Goal: Task Accomplishment & Management: Manage account settings

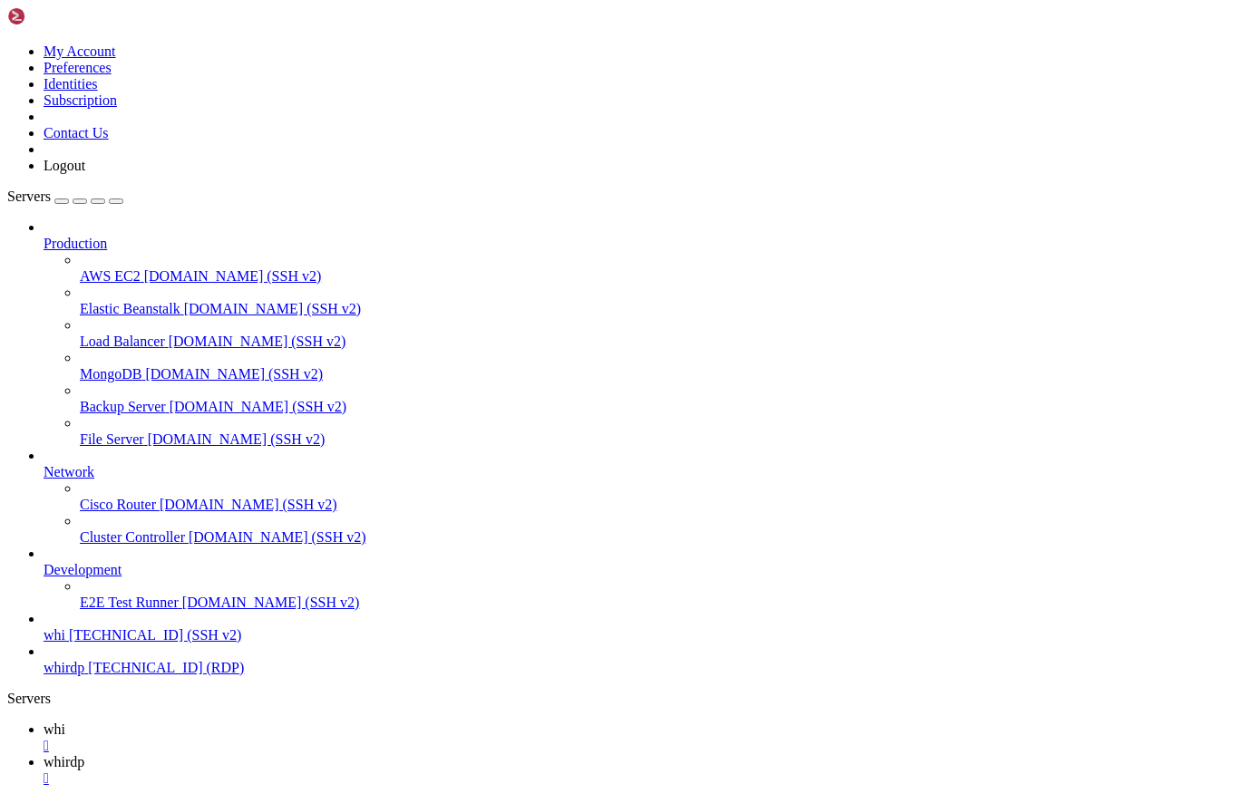
scroll to position [2374, 0]
click at [341, 754] on link "whirdp " at bounding box center [646, 770] width 1204 height 33
click at [263, 722] on link "whi " at bounding box center [646, 738] width 1204 height 33
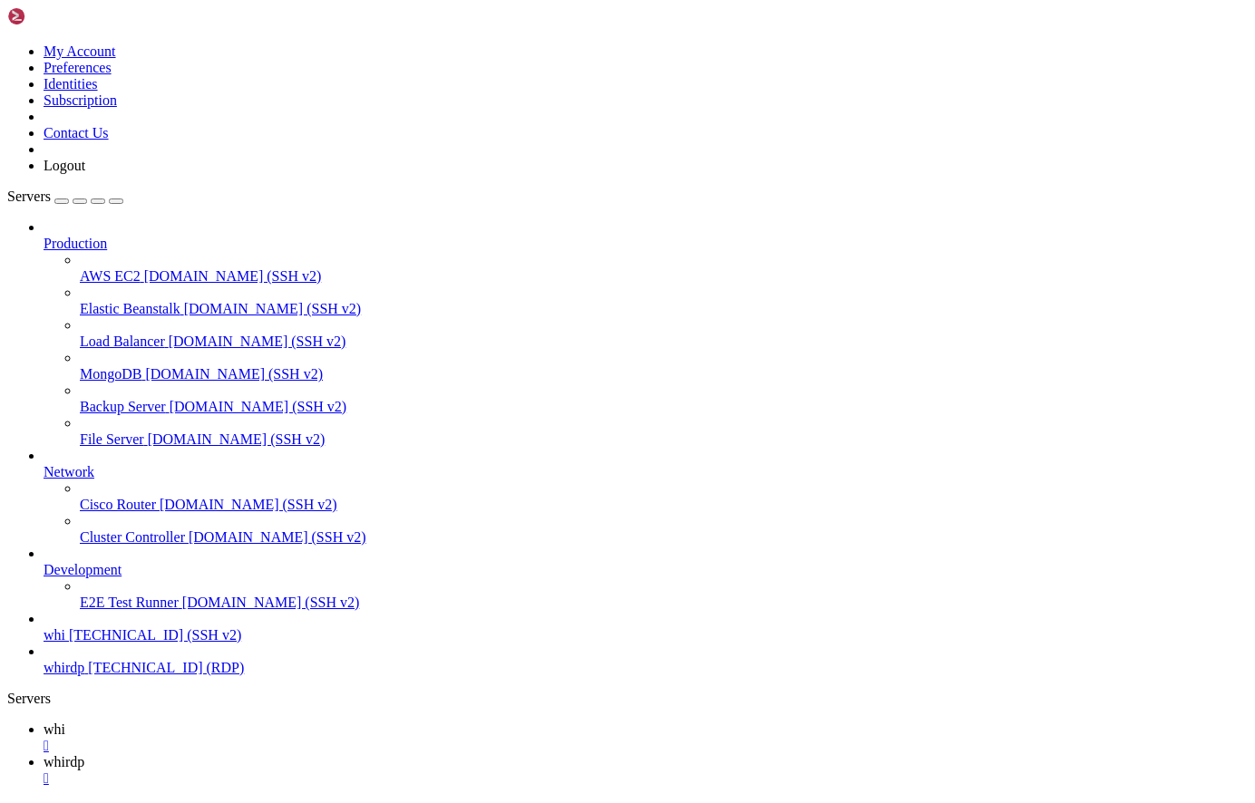
drag, startPoint x: 326, startPoint y: 1627, endPoint x: 238, endPoint y: 1427, distance: 218.0
drag, startPoint x: 485, startPoint y: 1280, endPoint x: 455, endPoint y: 1174, distance: 110.2
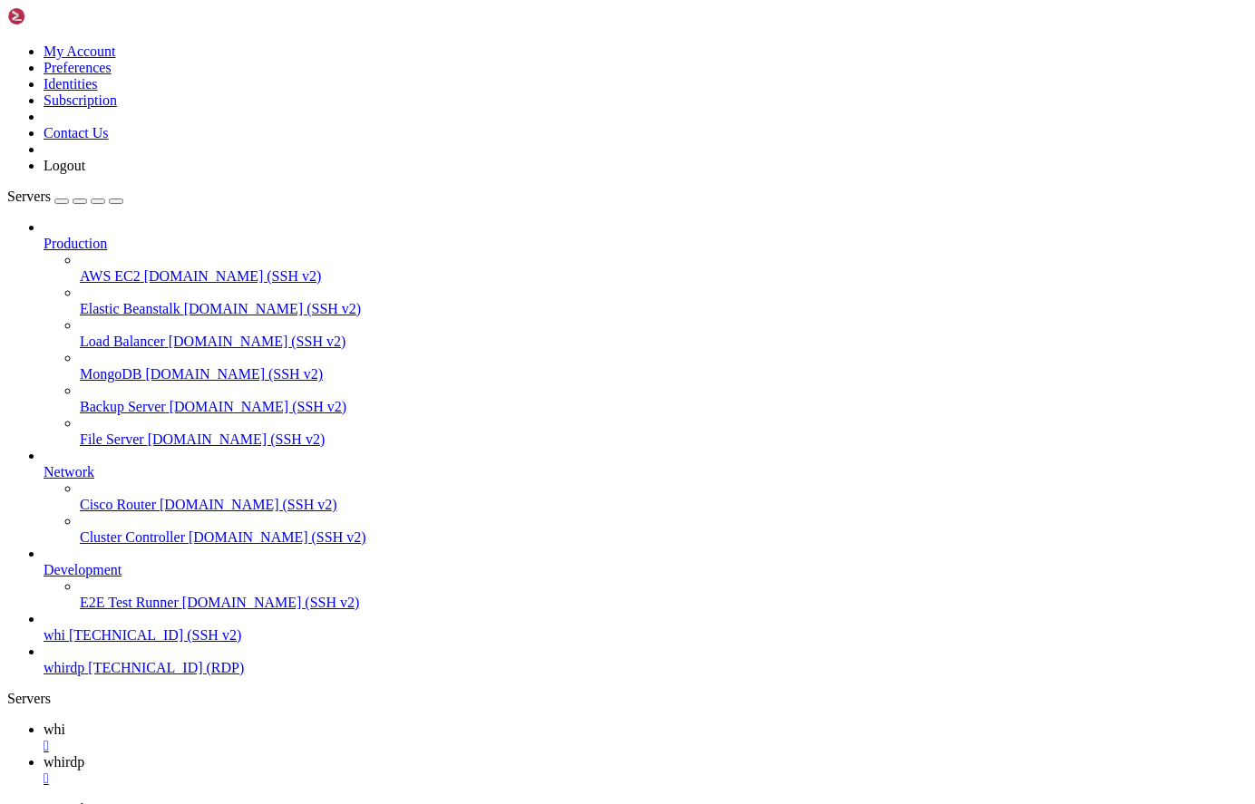
scroll to position [2929, 0]
click at [347, 754] on link "whirdp " at bounding box center [646, 770] width 1204 height 33
click at [255, 722] on link "whi " at bounding box center [646, 738] width 1204 height 33
drag, startPoint x: 15, startPoint y: 1396, endPoint x: 402, endPoint y: 1450, distance: 390.0
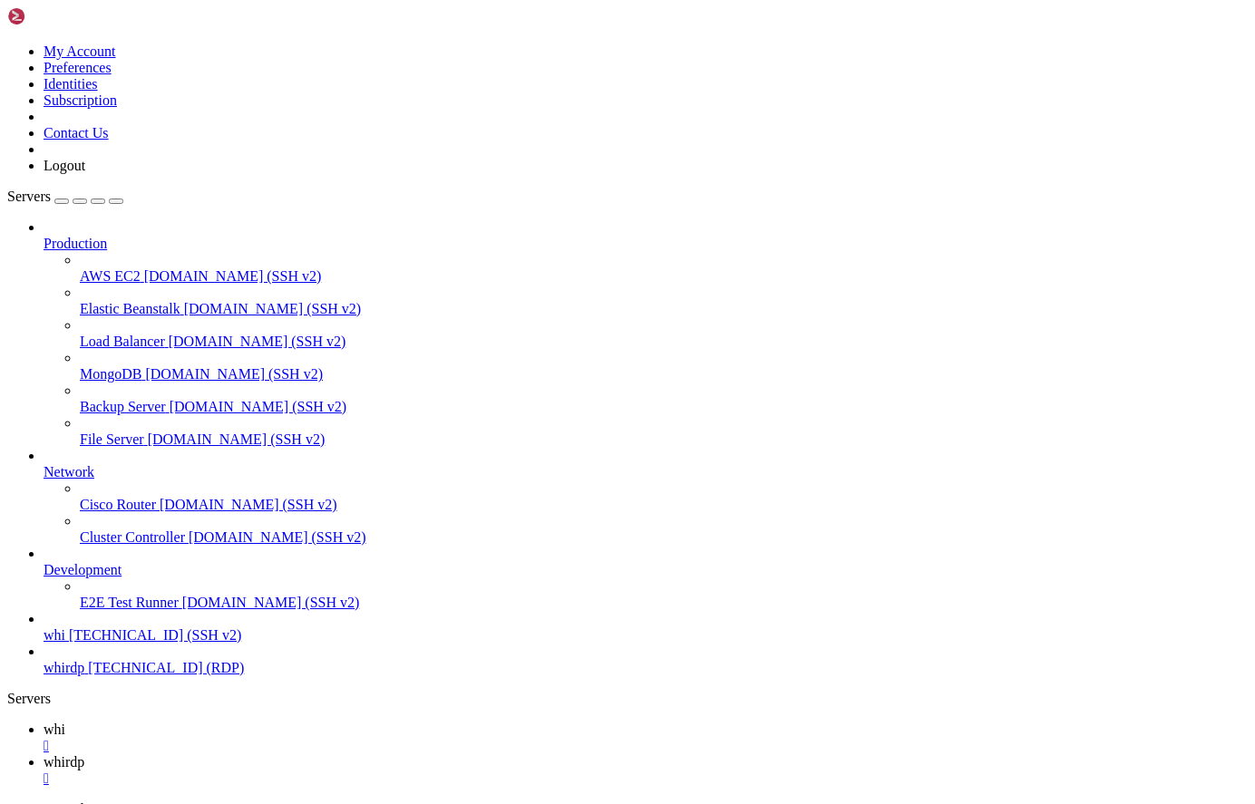
drag, startPoint x: 197, startPoint y: 1411, endPoint x: 106, endPoint y: 1346, distance: 111.7
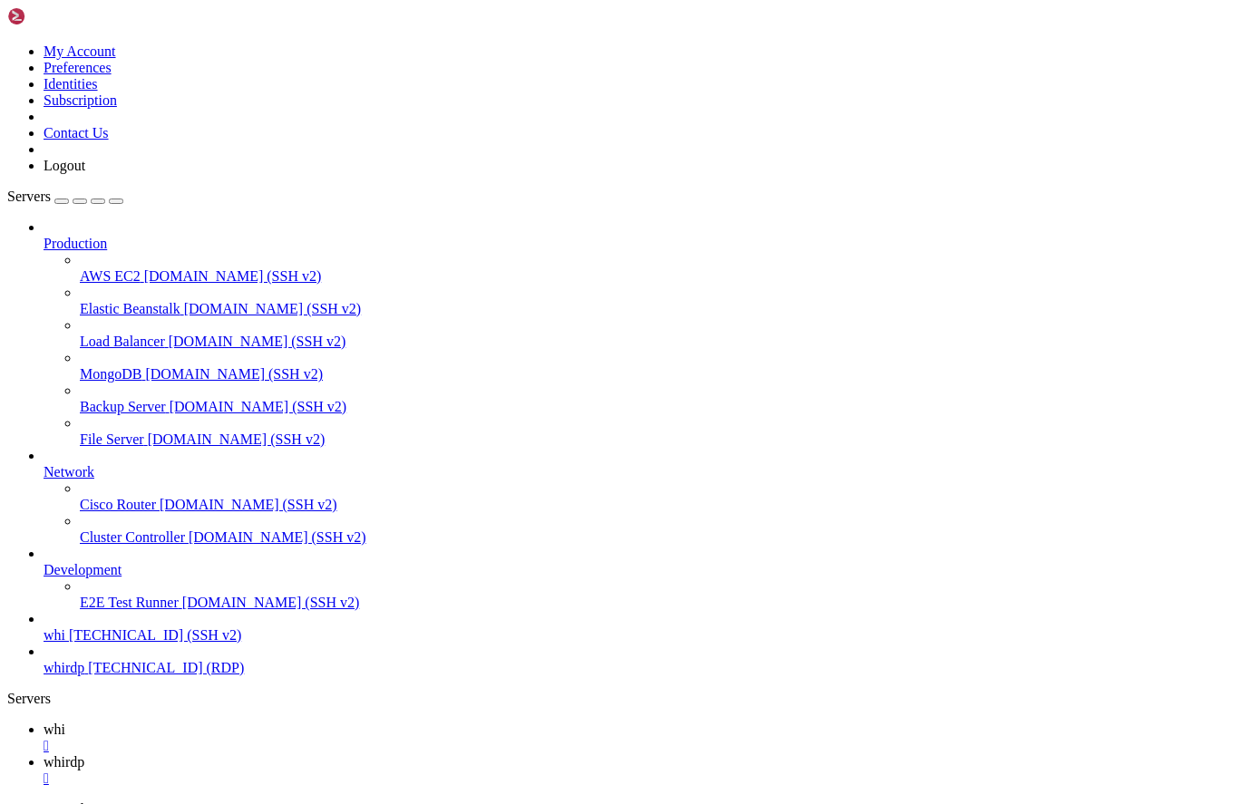
drag, startPoint x: 14, startPoint y: 1387, endPoint x: 421, endPoint y: 1734, distance: 534.6
drag, startPoint x: 421, startPoint y: 1715, endPoint x: 343, endPoint y: 1650, distance: 101.1
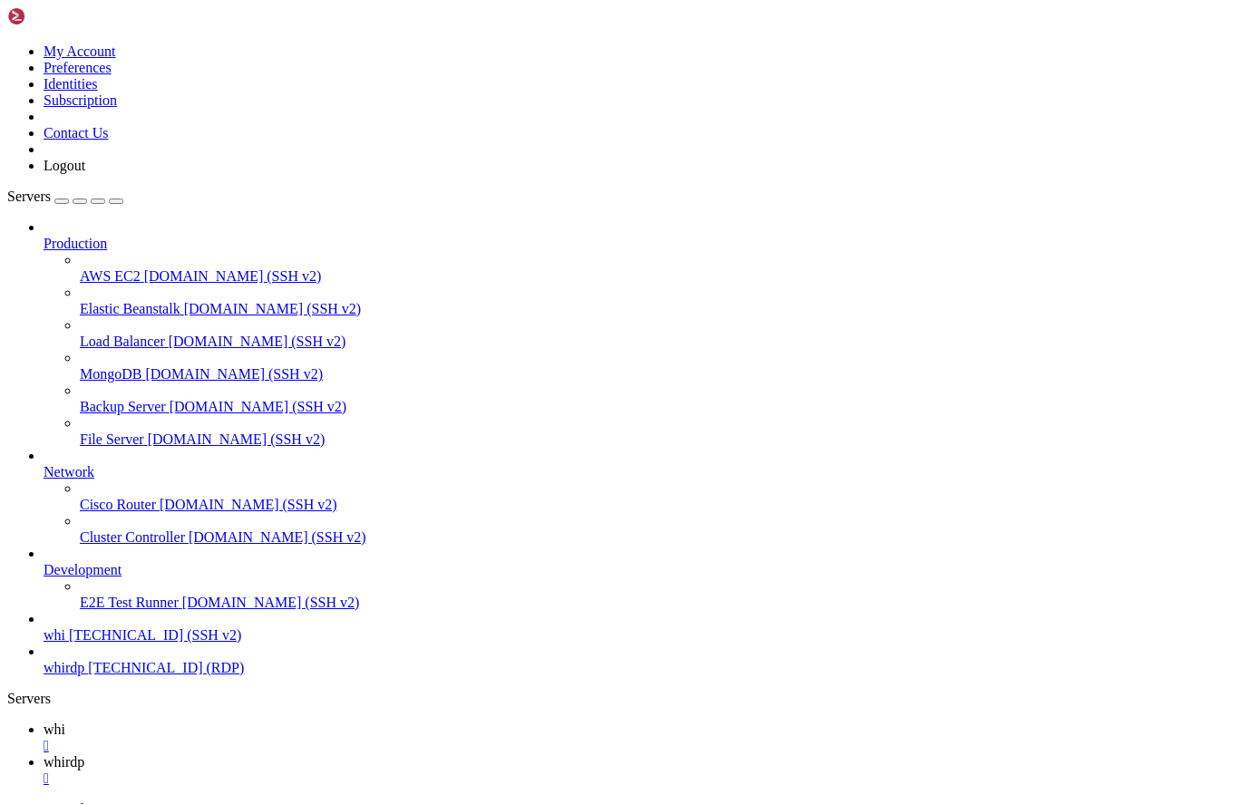
scroll to position [4008, 0]
drag, startPoint x: 300, startPoint y: 1435, endPoint x: 207, endPoint y: 1423, distance: 94.3
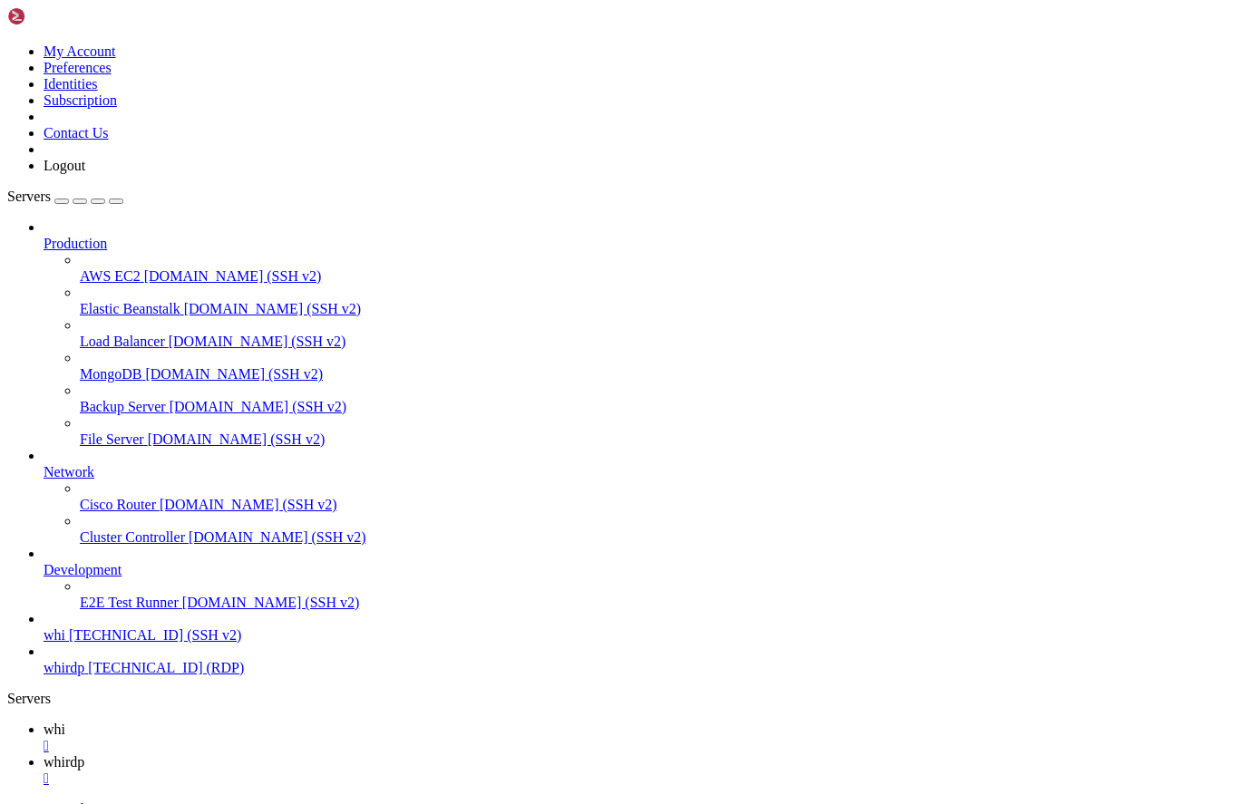
click at [84, 754] on span "whirdp" at bounding box center [64, 761] width 41 height 15
click at [65, 722] on span "whi" at bounding box center [55, 729] width 22 height 15
drag, startPoint x: 363, startPoint y: 1388, endPoint x: 264, endPoint y: 1363, distance: 102.0
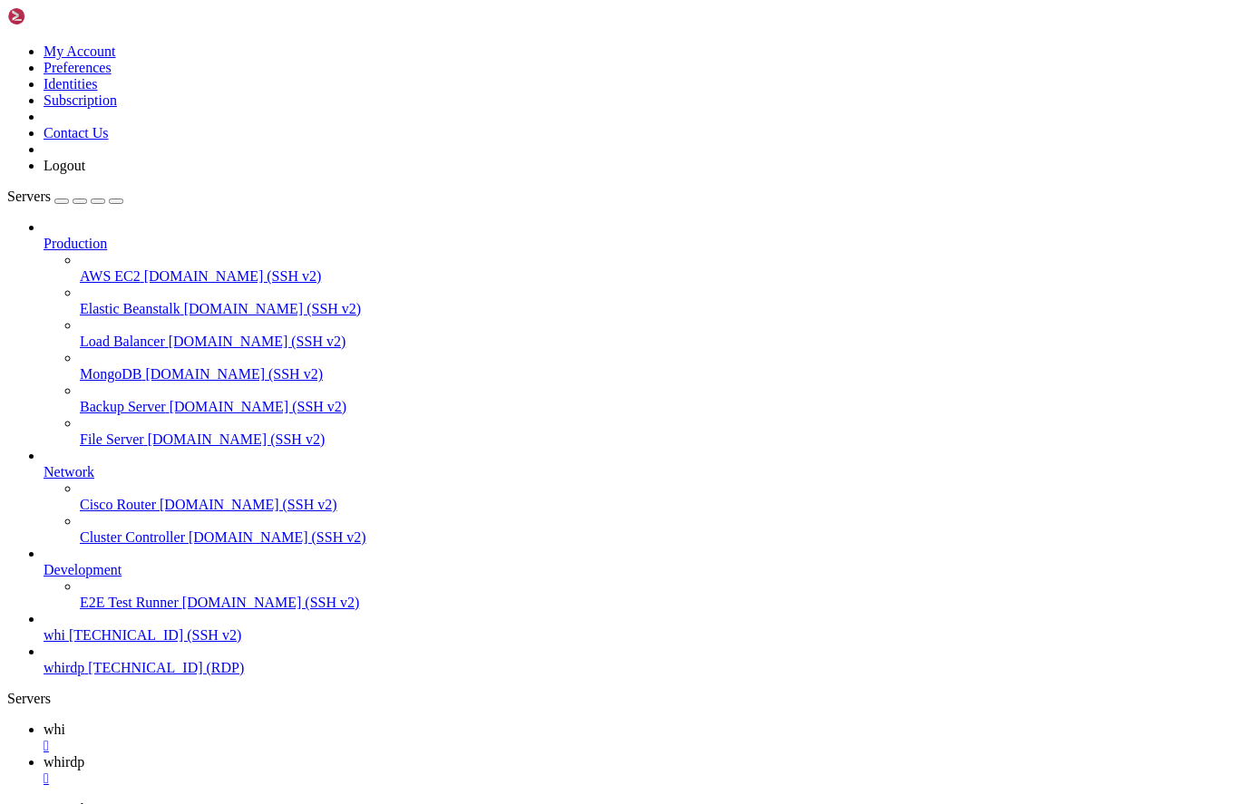
click at [84, 754] on span "whirdp" at bounding box center [64, 761] width 41 height 15
click at [238, 722] on link "whi " at bounding box center [646, 738] width 1204 height 33
drag, startPoint x: 238, startPoint y: 1320, endPoint x: 140, endPoint y: 1299, distance: 100.1
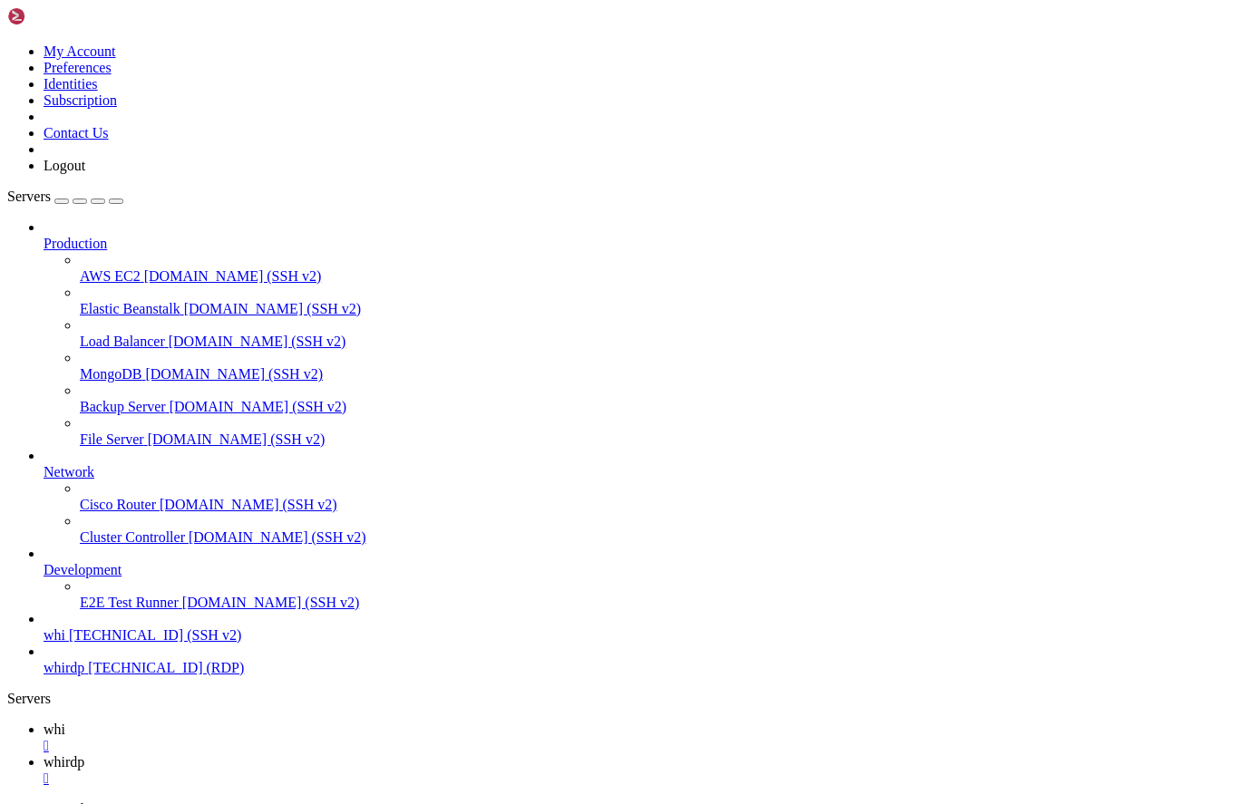
click at [44, 236] on link "Production" at bounding box center [646, 244] width 1204 height 16
drag, startPoint x: 852, startPoint y: 1445, endPoint x: 689, endPoint y: 1372, distance: 179.0
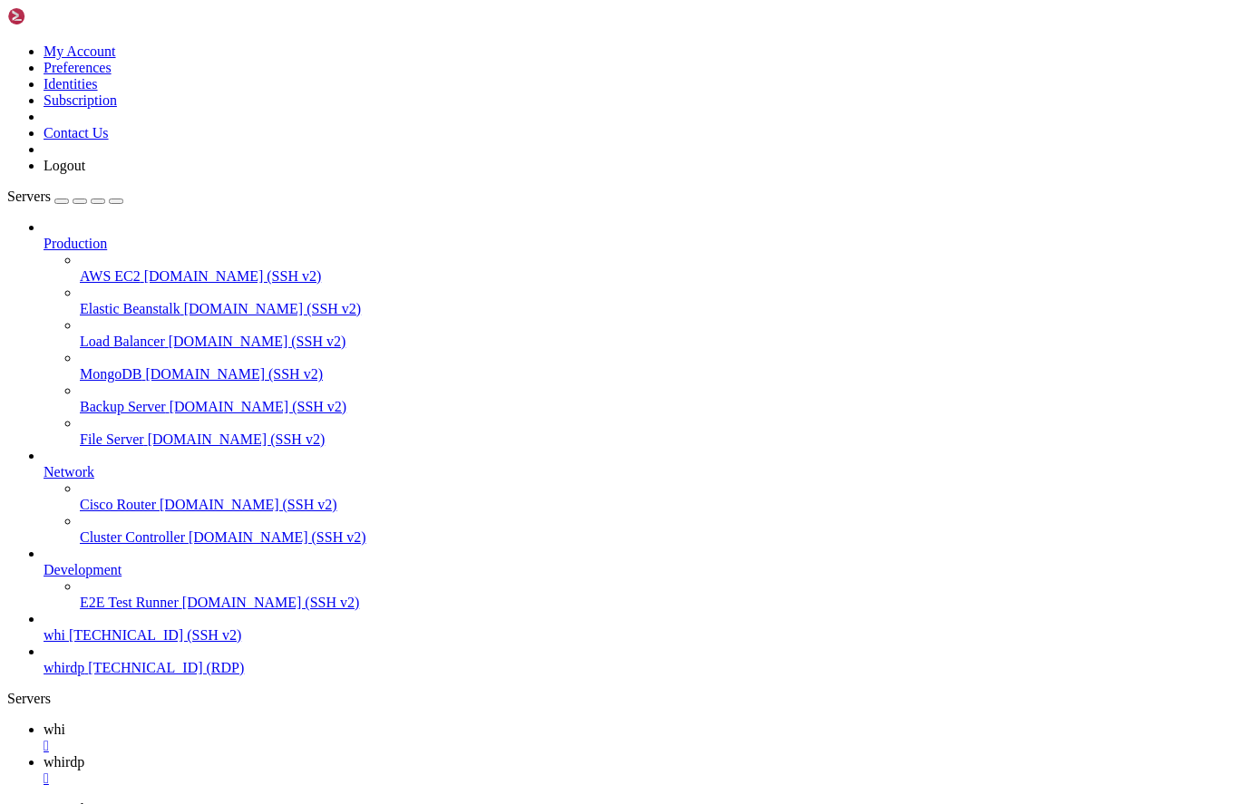
drag, startPoint x: 907, startPoint y: 1353, endPoint x: 659, endPoint y: 1322, distance: 249.5
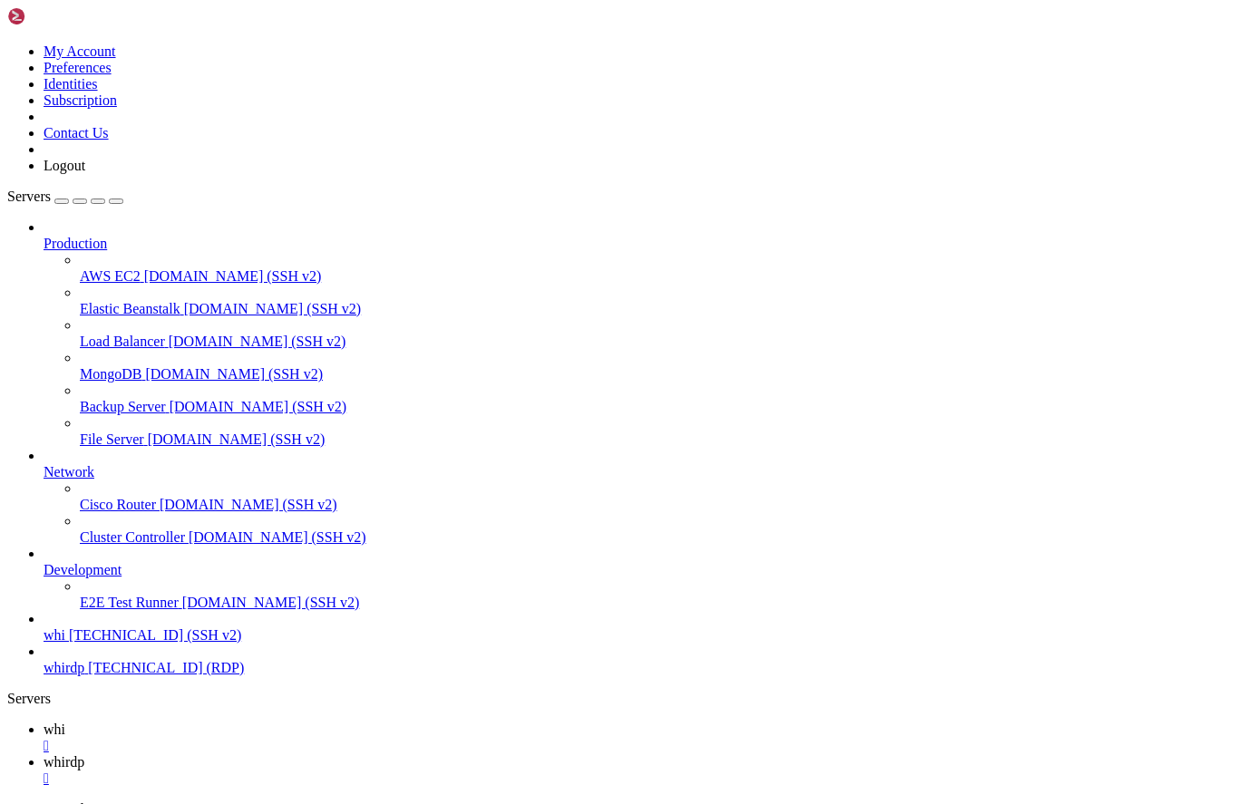
scroll to position [4085, 0]
click at [341, 754] on link "whirdp " at bounding box center [646, 770] width 1204 height 33
click at [65, 722] on span "whi" at bounding box center [55, 729] width 22 height 15
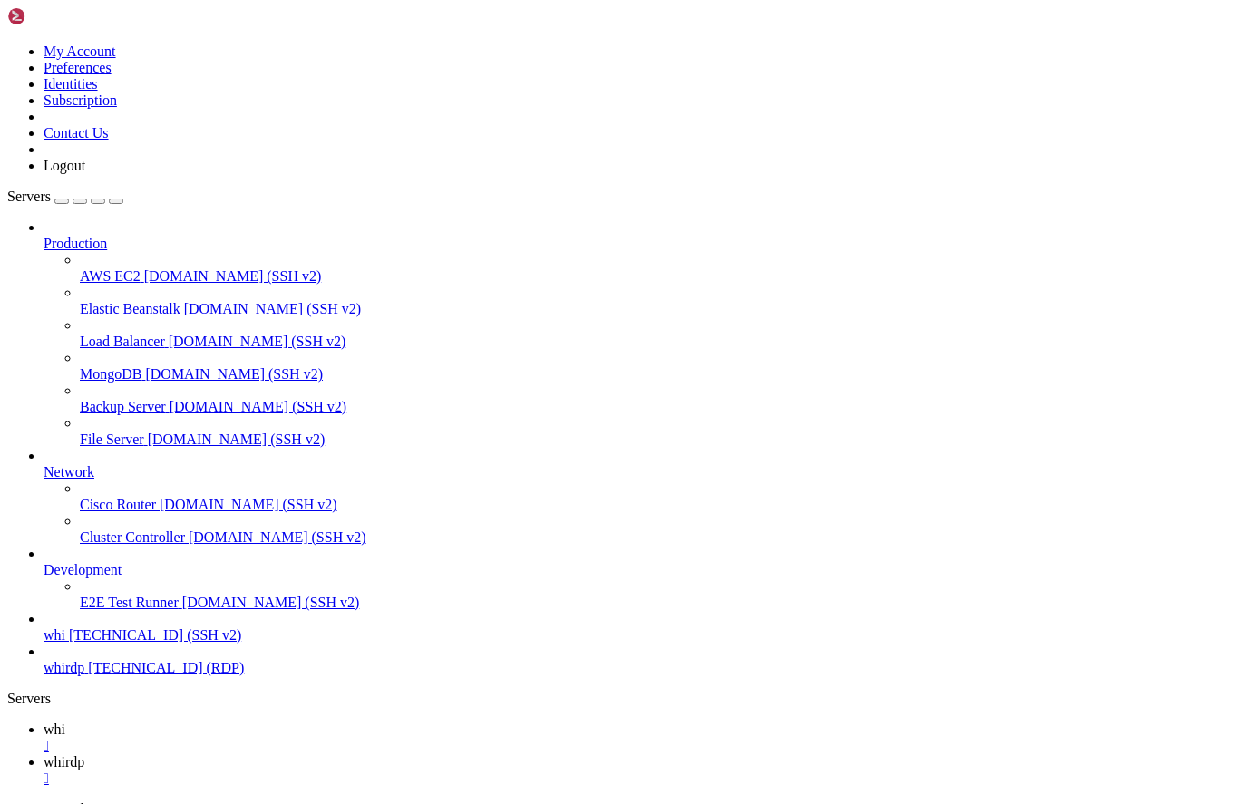
click at [44, 754] on icon at bounding box center [44, 761] width 0 height 15
drag, startPoint x: 885, startPoint y: 1402, endPoint x: 825, endPoint y: 1399, distance: 59.9
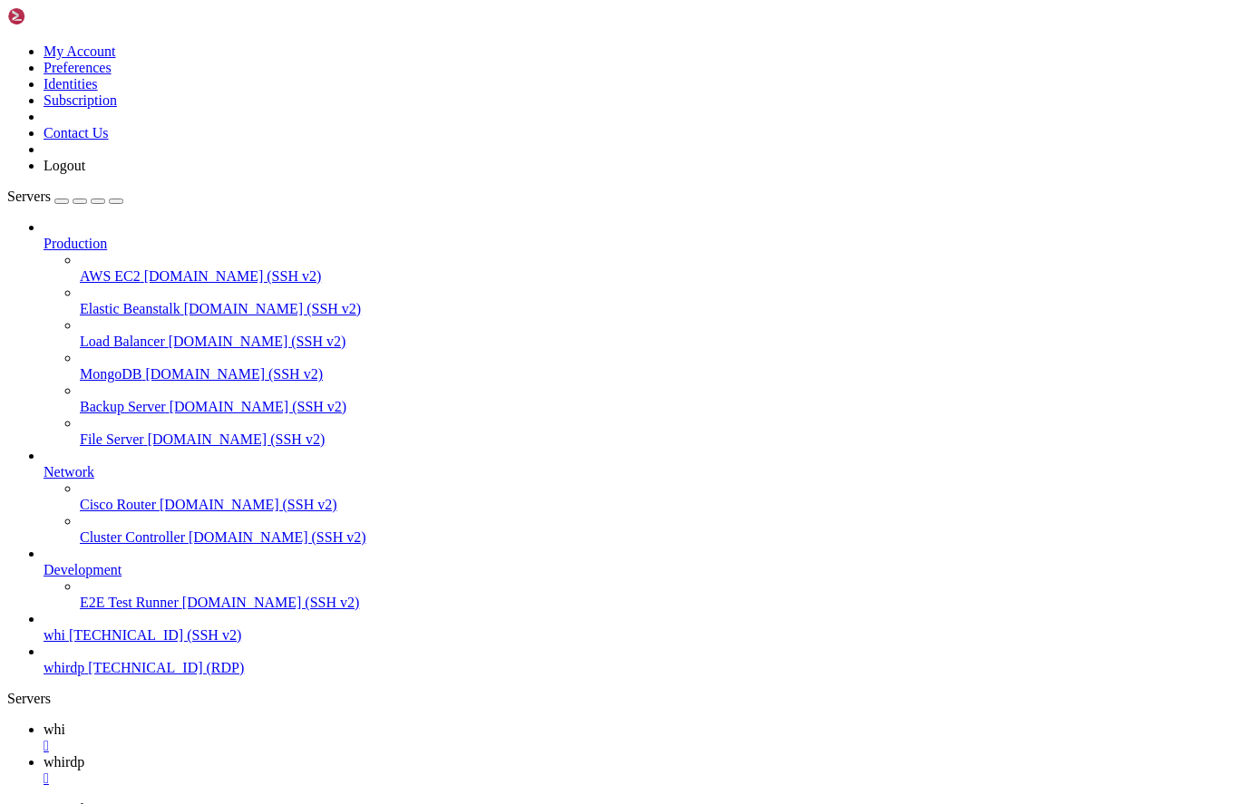
click at [65, 722] on span "whi" at bounding box center [55, 729] width 22 height 15
drag, startPoint x: 277, startPoint y: 1394, endPoint x: 169, endPoint y: 1343, distance: 120.1
click at [346, 754] on link "whirdp " at bounding box center [646, 770] width 1204 height 33
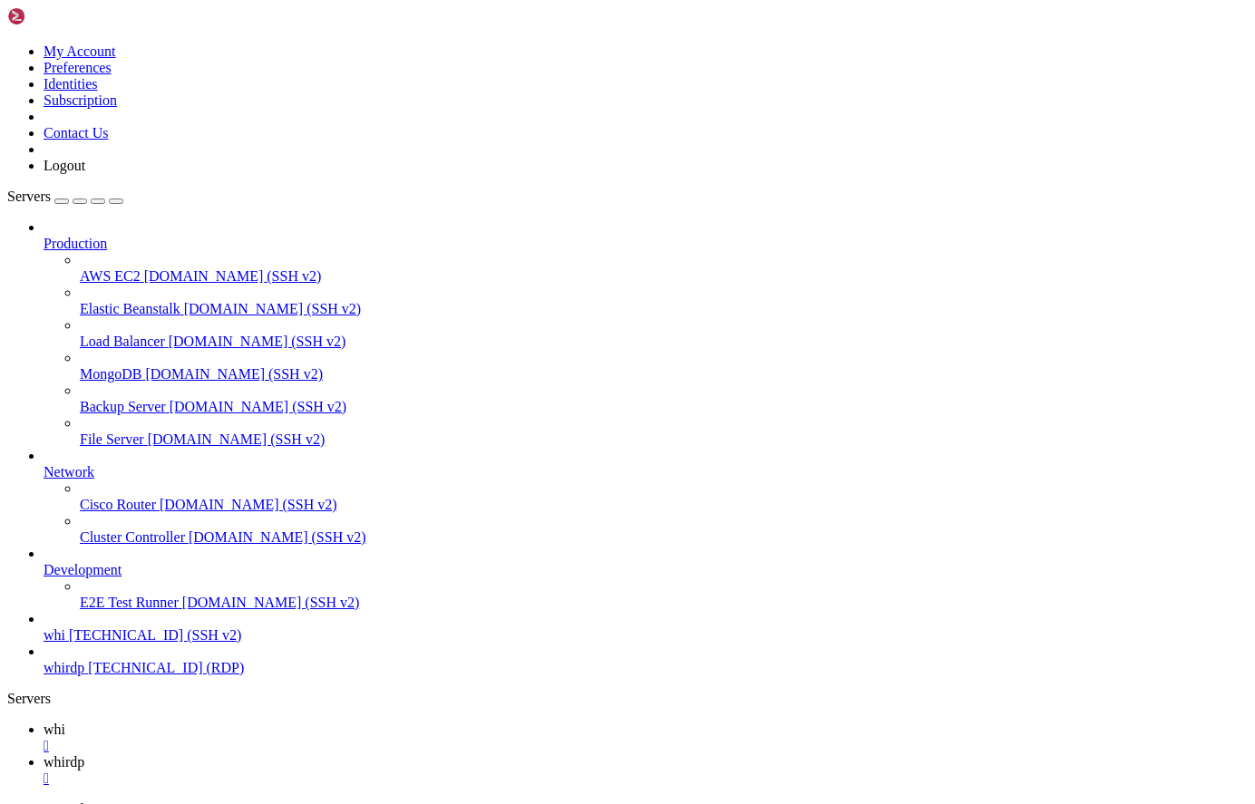
click at [65, 722] on span "whi" at bounding box center [55, 729] width 22 height 15
drag, startPoint x: 919, startPoint y: 1205, endPoint x: 658, endPoint y: 1301, distance: 277.4
drag, startPoint x: 580, startPoint y: 1308, endPoint x: 463, endPoint y: 1276, distance: 121.2
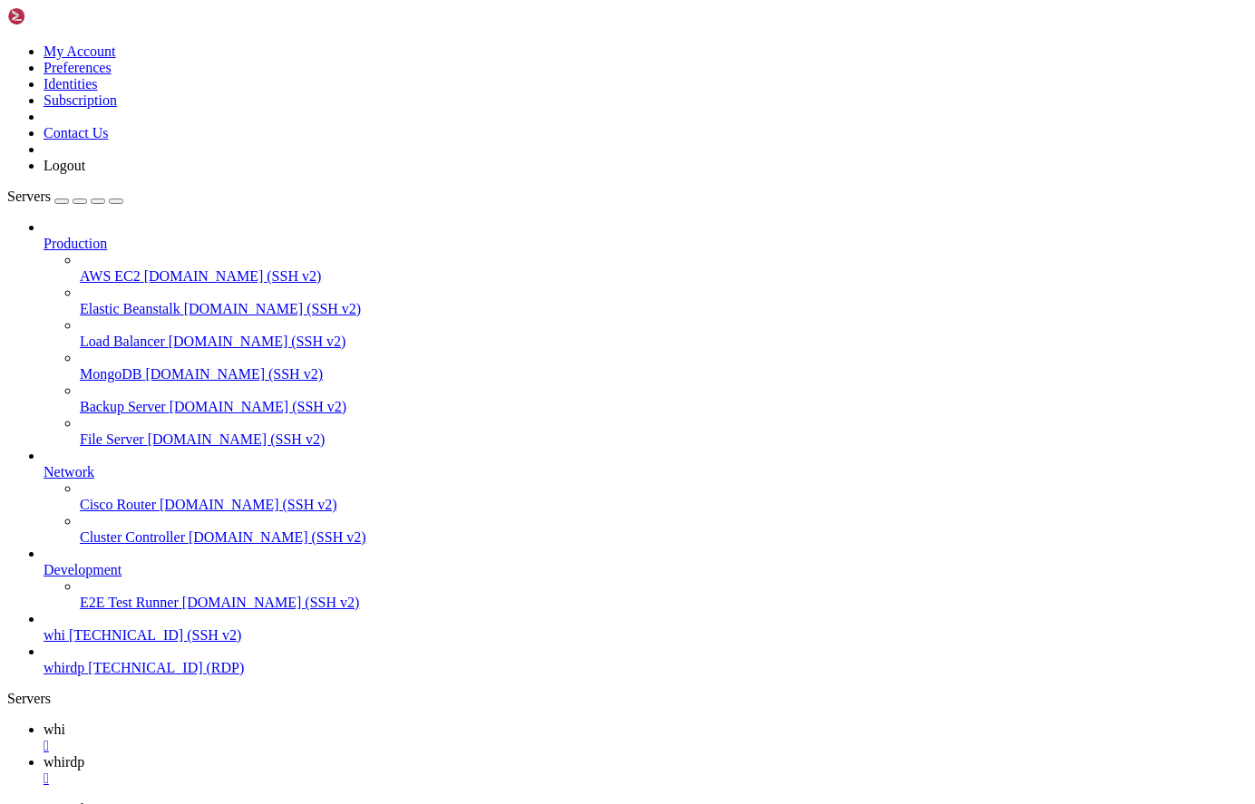
scroll to position [4655, 0]
drag, startPoint x: 24, startPoint y: 1691, endPoint x: 493, endPoint y: 1740, distance: 472.3
drag, startPoint x: 939, startPoint y: 1219, endPoint x: 308, endPoint y: 1142, distance: 634.9
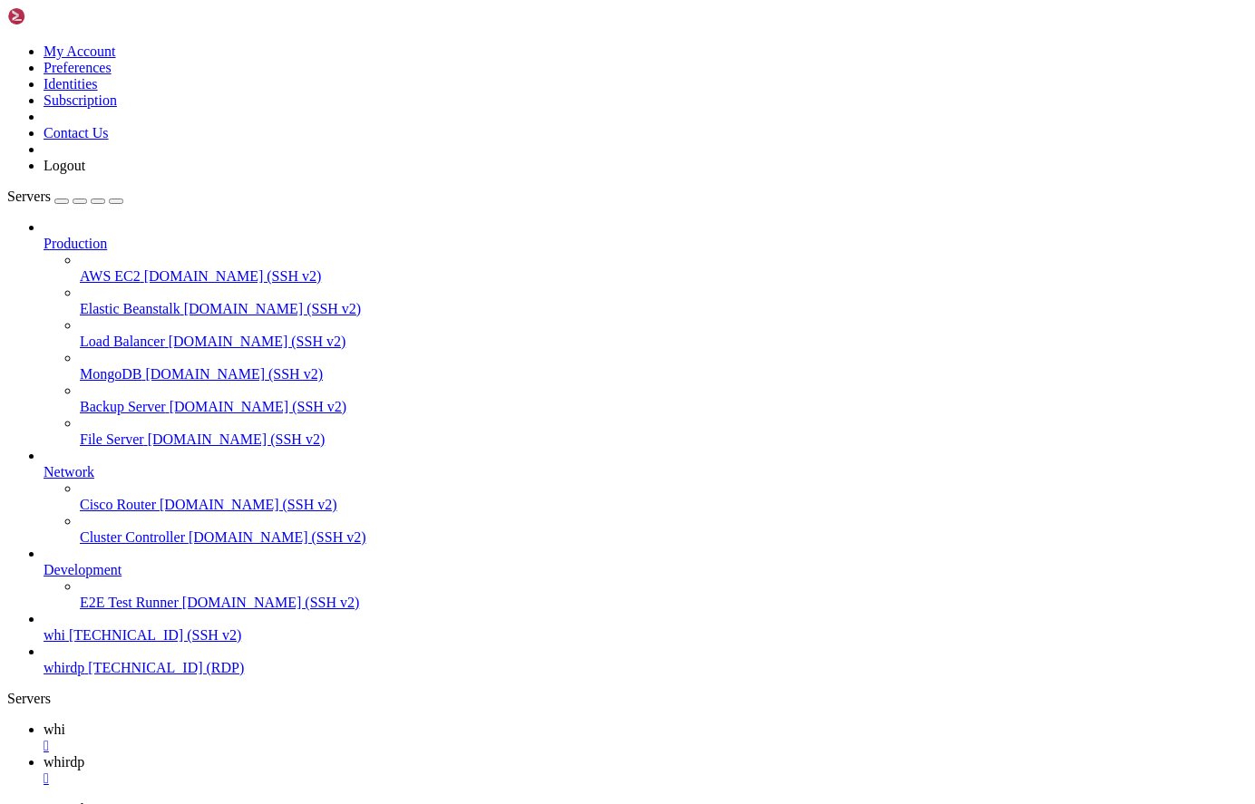
drag, startPoint x: 194, startPoint y: 1394, endPoint x: 114, endPoint y: 1323, distance: 106.6
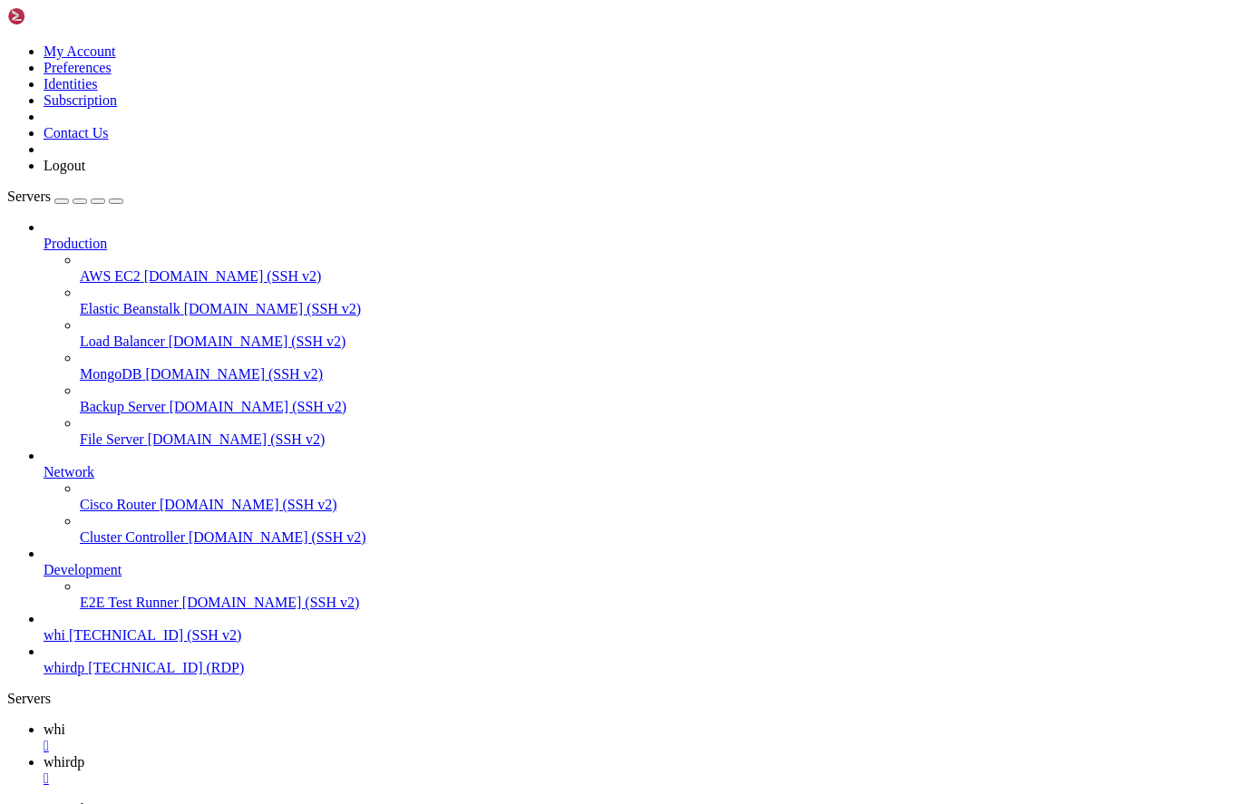
drag, startPoint x: 266, startPoint y: 1303, endPoint x: 238, endPoint y: 1195, distance: 111.3
drag, startPoint x: 20, startPoint y: 1647, endPoint x: 436, endPoint y: 1710, distance: 421.0
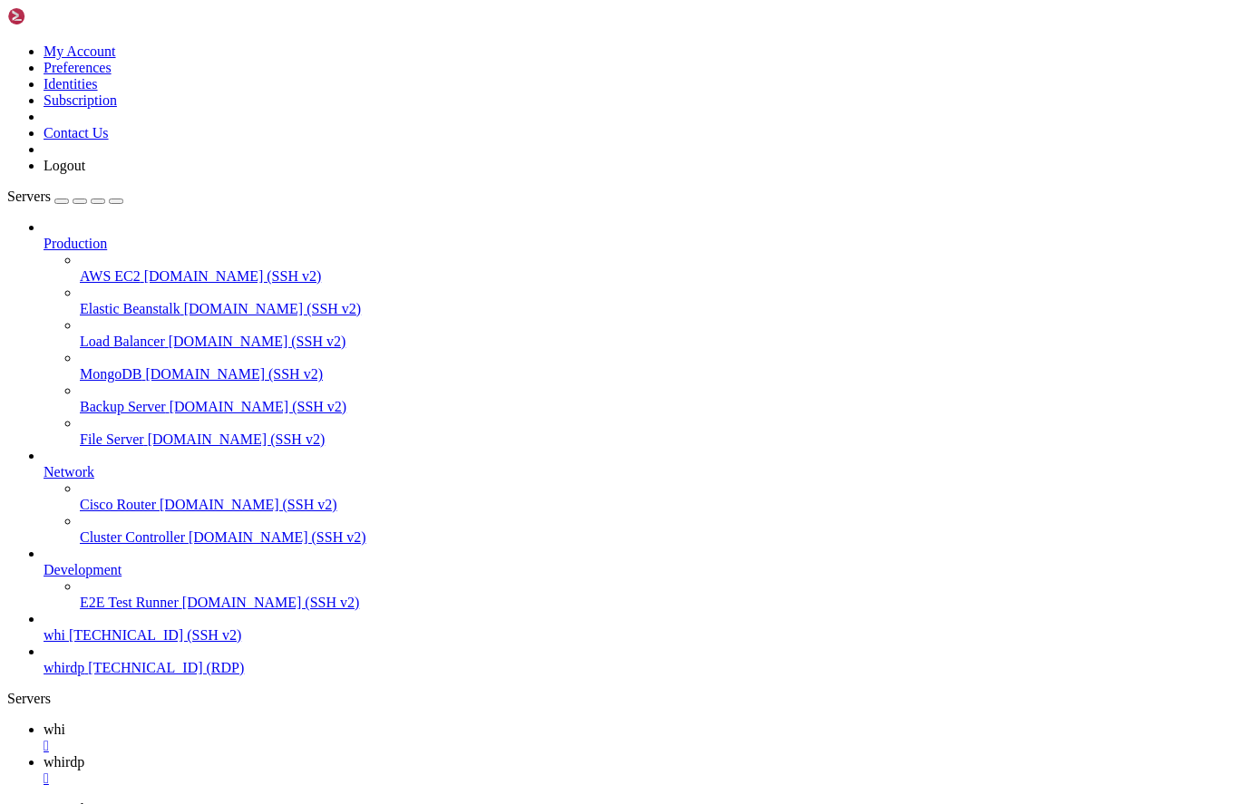
drag, startPoint x: 926, startPoint y: 1328, endPoint x: 916, endPoint y: 1329, distance: 10.1
drag, startPoint x: 768, startPoint y: 1339, endPoint x: 443, endPoint y: 1342, distance: 324.6
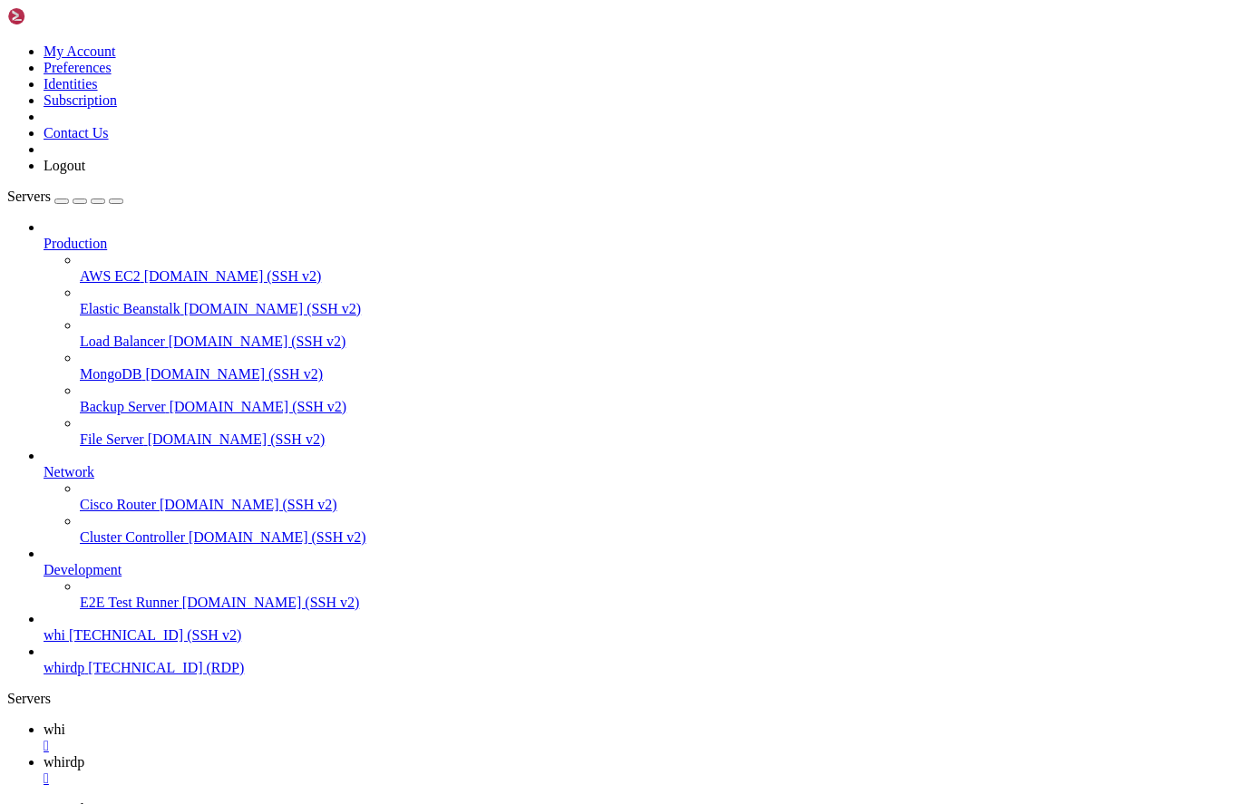
drag, startPoint x: 349, startPoint y: 10, endPoint x: 361, endPoint y: 19, distance: 14.9
click at [349, 754] on link "whirdp " at bounding box center [646, 770] width 1204 height 33
click at [44, 722] on icon at bounding box center [44, 729] width 0 height 15
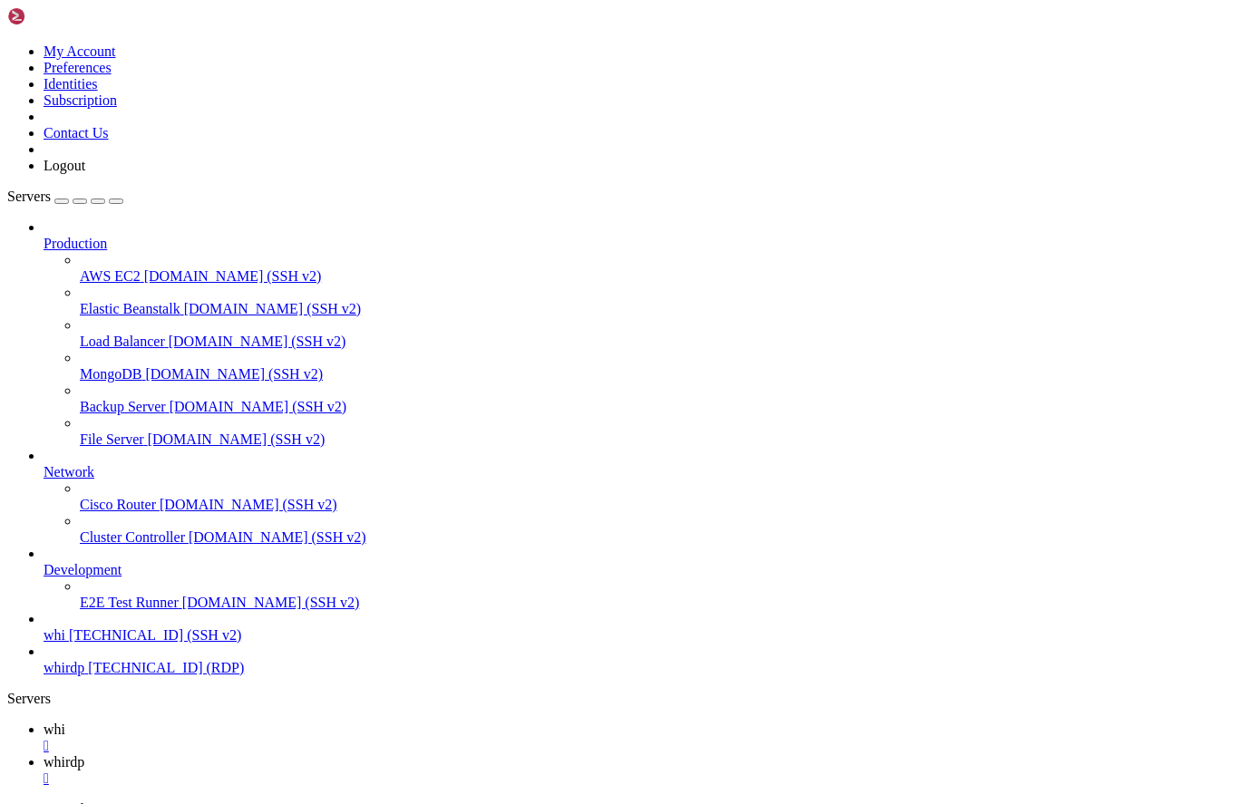
scroll to position [4964, 0]
click at [344, 754] on link "whirdp " at bounding box center [646, 770] width 1204 height 33
click at [240, 722] on link "whi " at bounding box center [646, 738] width 1204 height 33
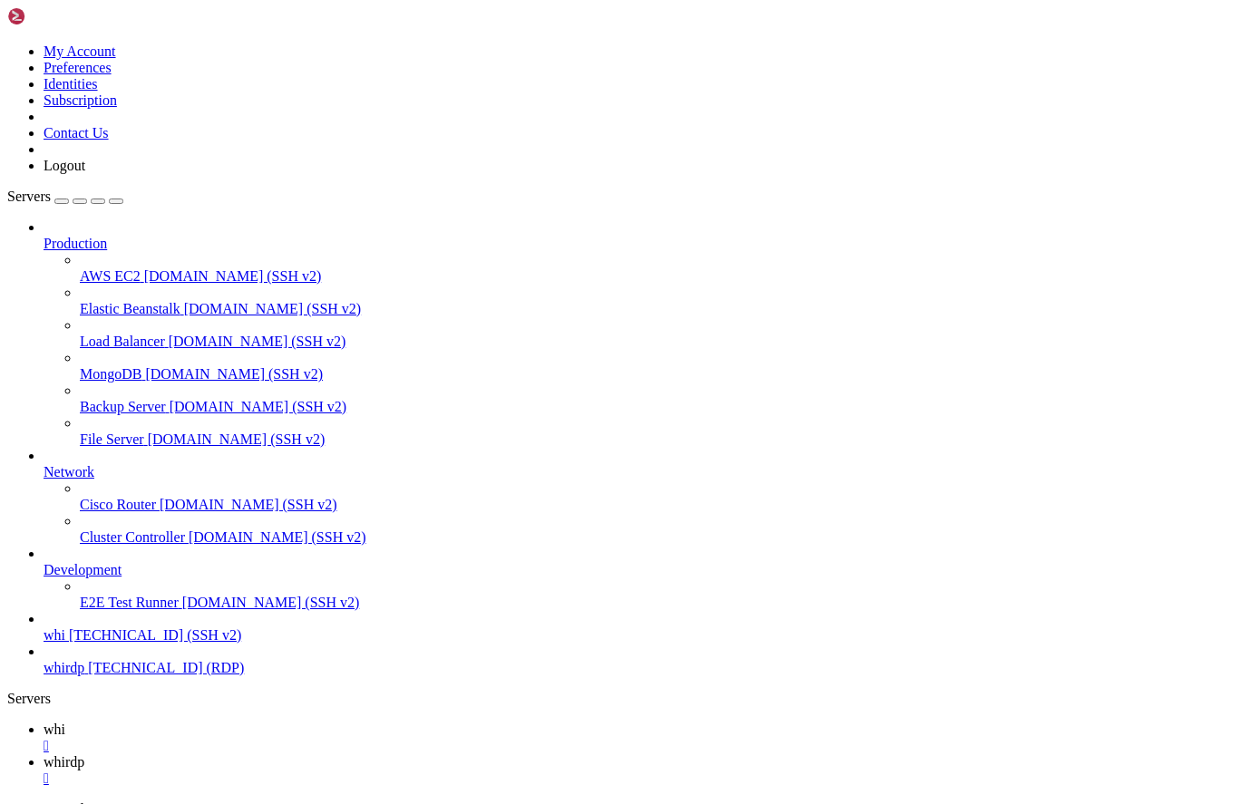
drag, startPoint x: 772, startPoint y: 1256, endPoint x: 363, endPoint y: 1271, distance: 409.2
drag, startPoint x: 283, startPoint y: 1330, endPoint x: 195, endPoint y: 1318, distance: 88.9
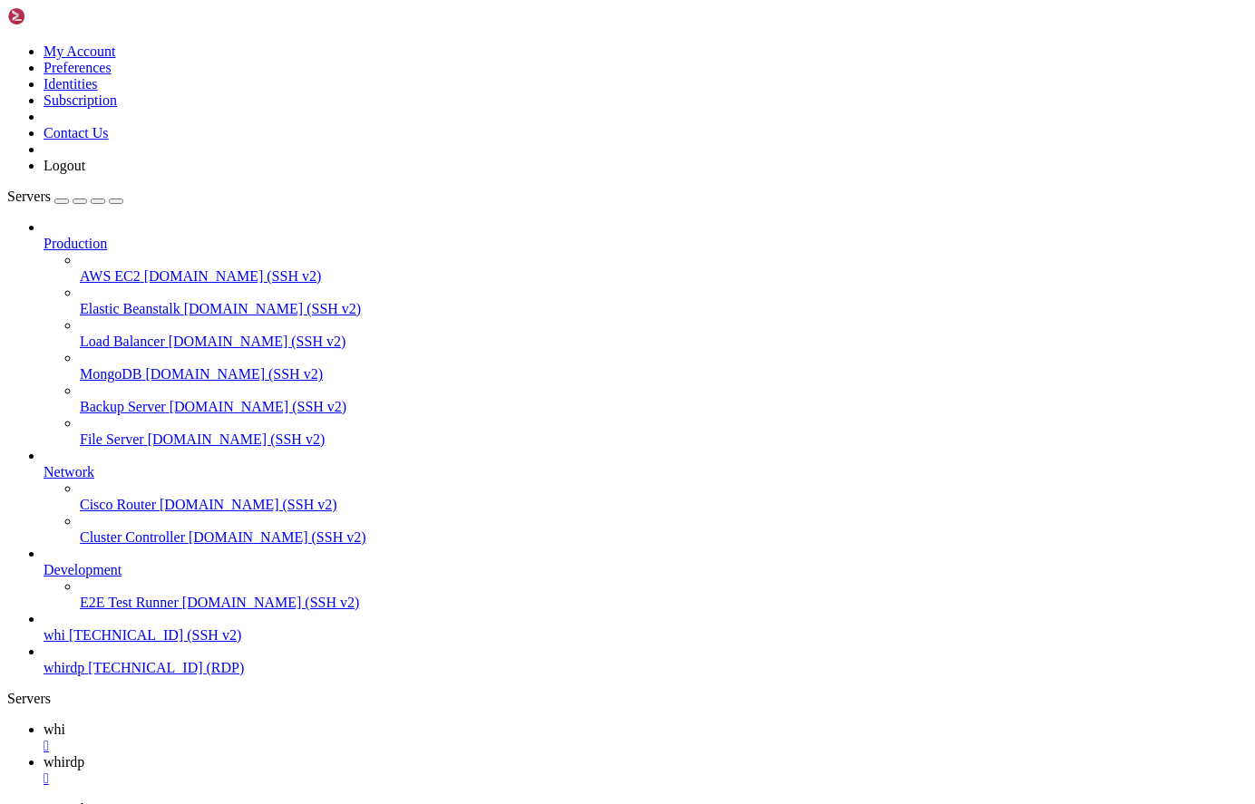
scroll to position [5133, 0]
drag, startPoint x: 271, startPoint y: 1421, endPoint x: 142, endPoint y: 1365, distance: 140.5
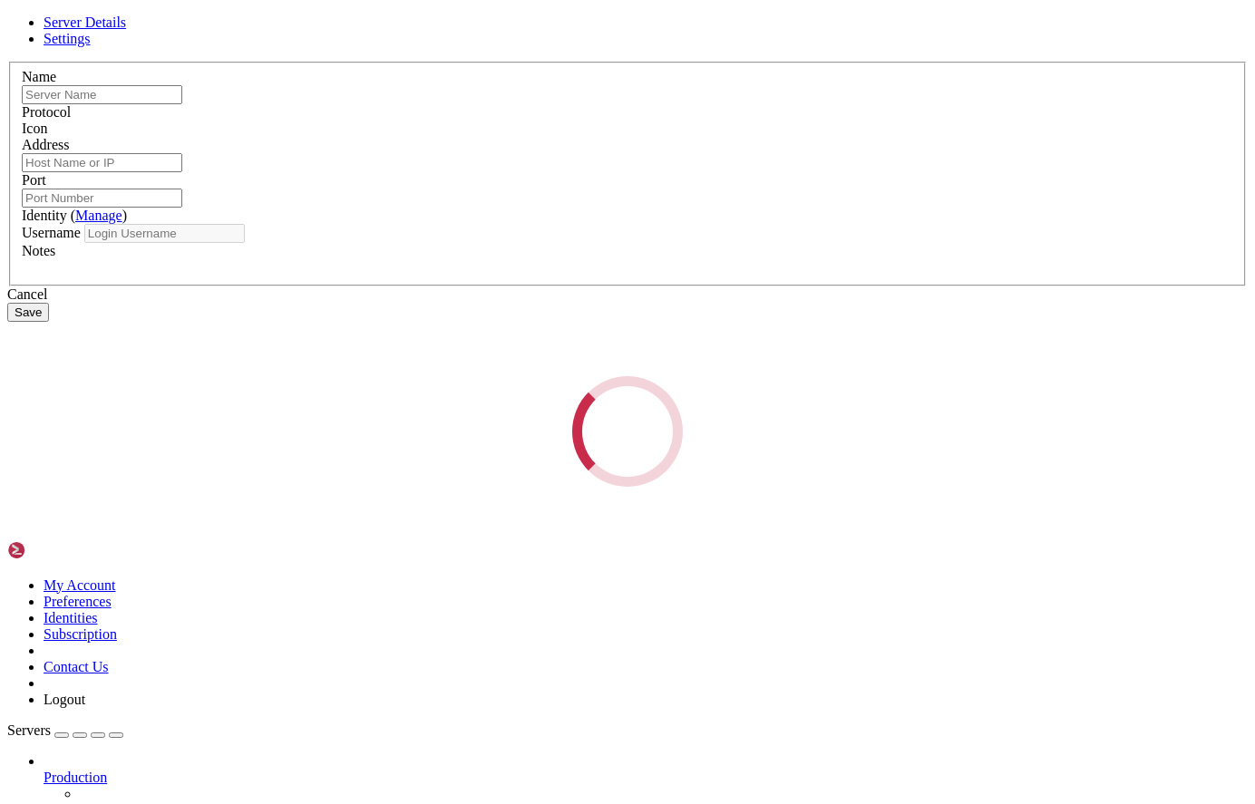
type input "whirdp"
type input "[TECHNICAL_ID]"
type input "3389"
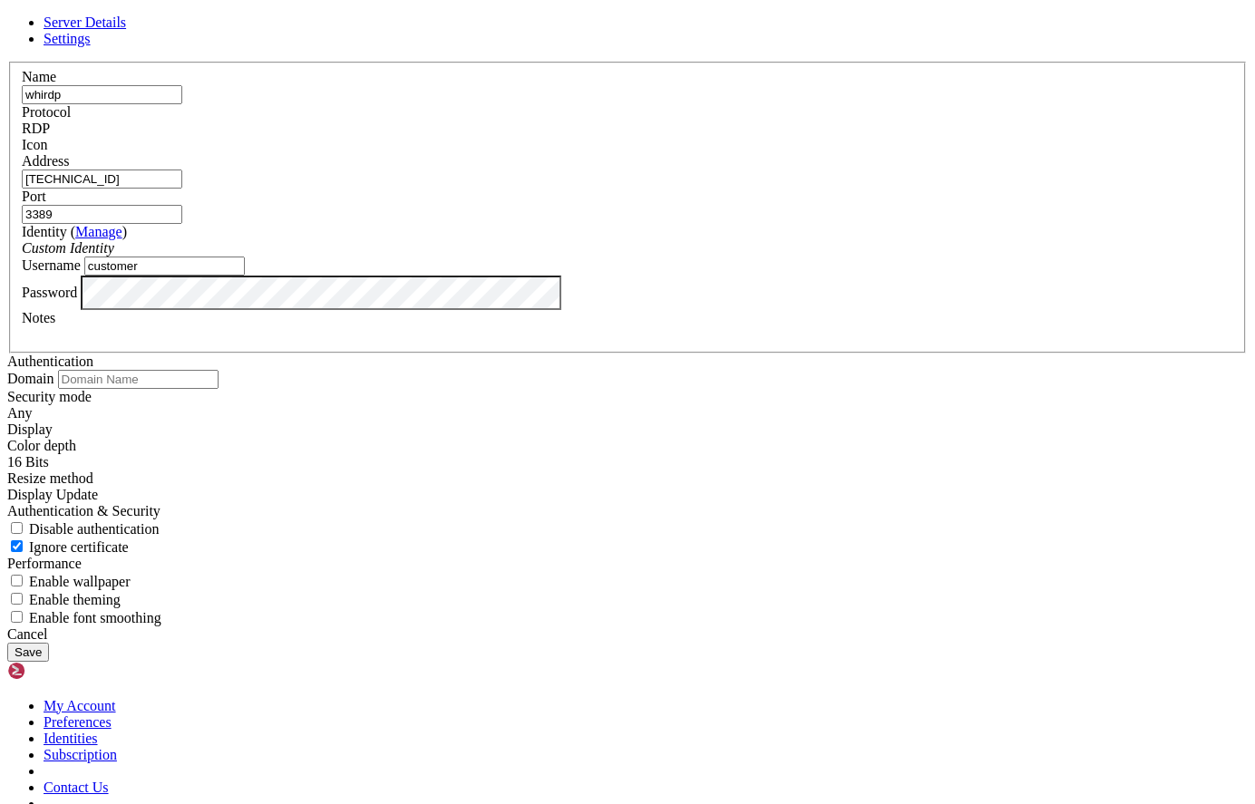
drag, startPoint x: 512, startPoint y: 437, endPoint x: 293, endPoint y: 408, distance: 221.4
click at [293, 408] on div "Server Details Settings Name whirdp Protocol RDP Icon" at bounding box center [627, 338] width 1240 height 647
type input "rdpuser"
click at [49, 655] on button "Save" at bounding box center [28, 652] width 42 height 19
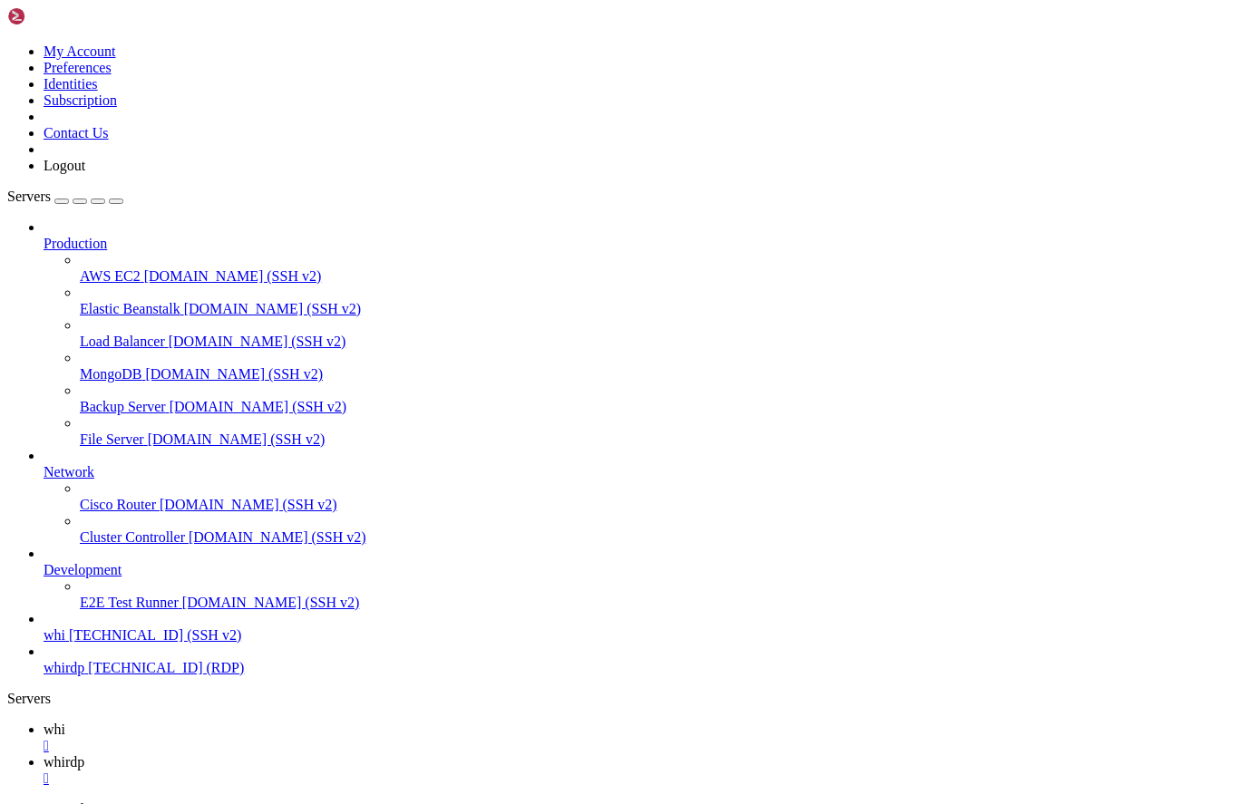
click at [84, 754] on span "whirdp" at bounding box center [64, 761] width 41 height 15
click at [393, 771] on div "" at bounding box center [646, 779] width 1204 height 16
click at [84, 676] on span "whirdp" at bounding box center [64, 667] width 41 height 15
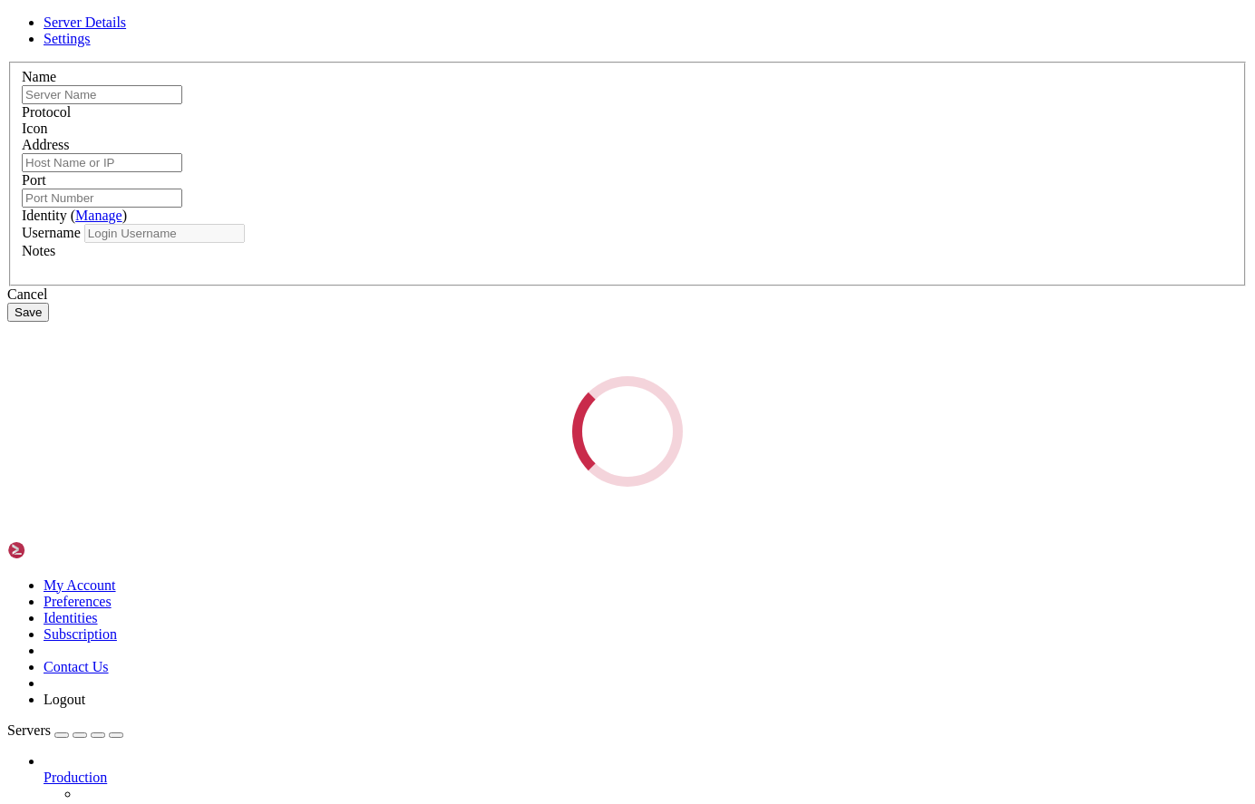
type input "whirdp"
type input "[TECHNICAL_ID]"
type input "3389"
type input "rdpuser"
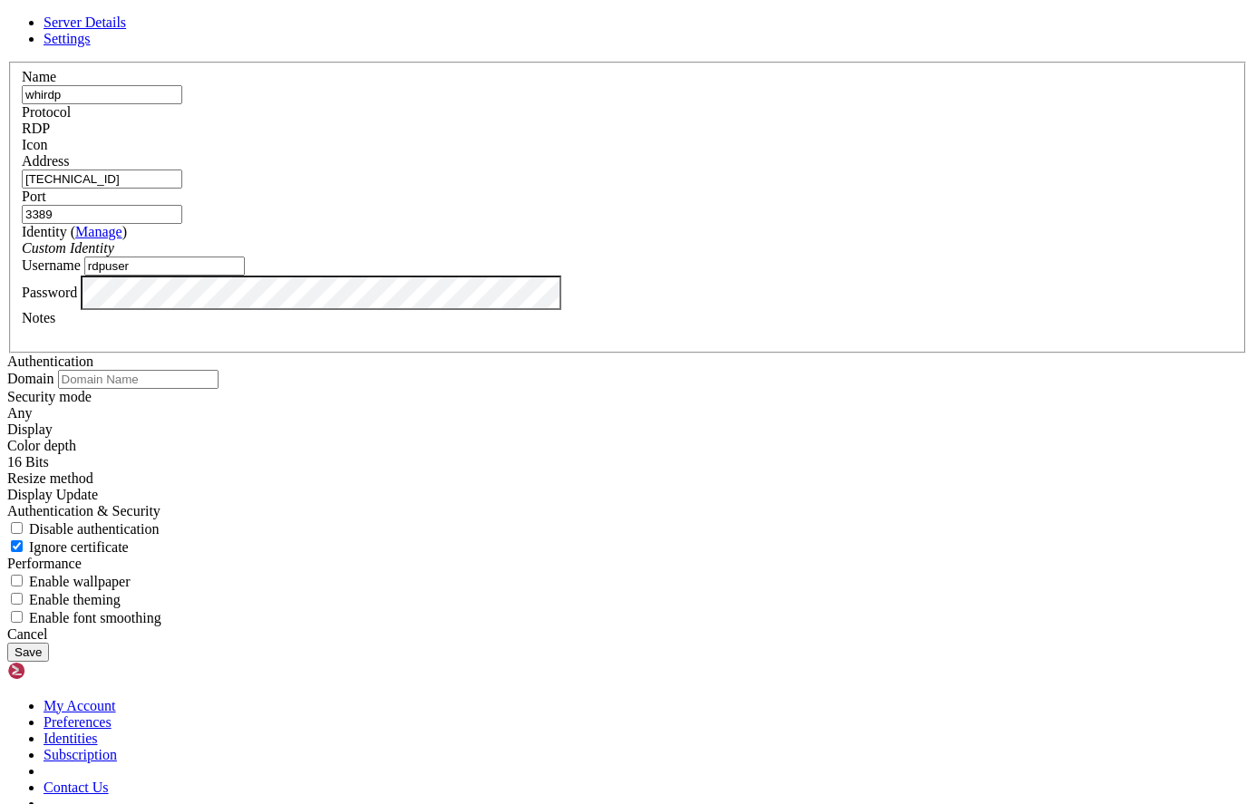
click at [91, 46] on span "Settings" at bounding box center [67, 38] width 47 height 15
click at [545, 405] on div "Any" at bounding box center [627, 413] width 1240 height 16
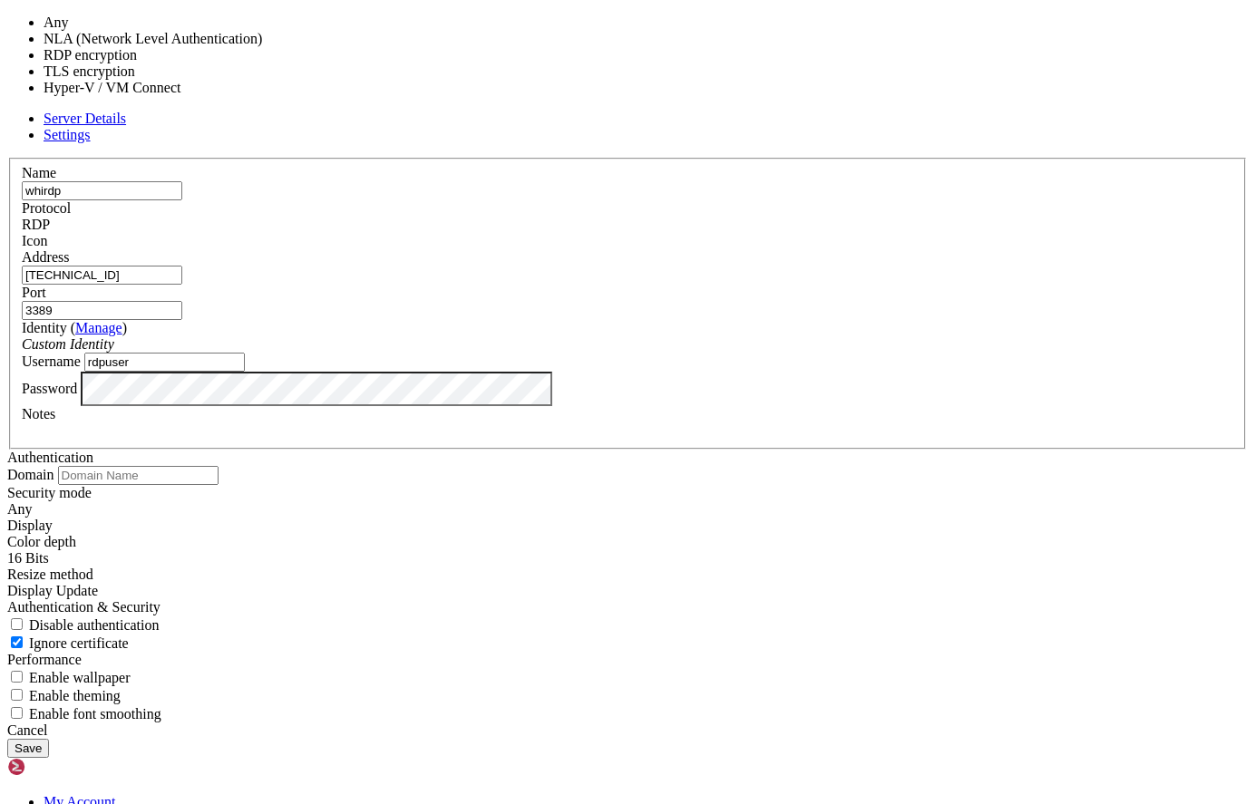
click at [786, 450] on div "Authentication Domain Security mode Any Display Color depth 16 Bits" at bounding box center [627, 586] width 1240 height 273
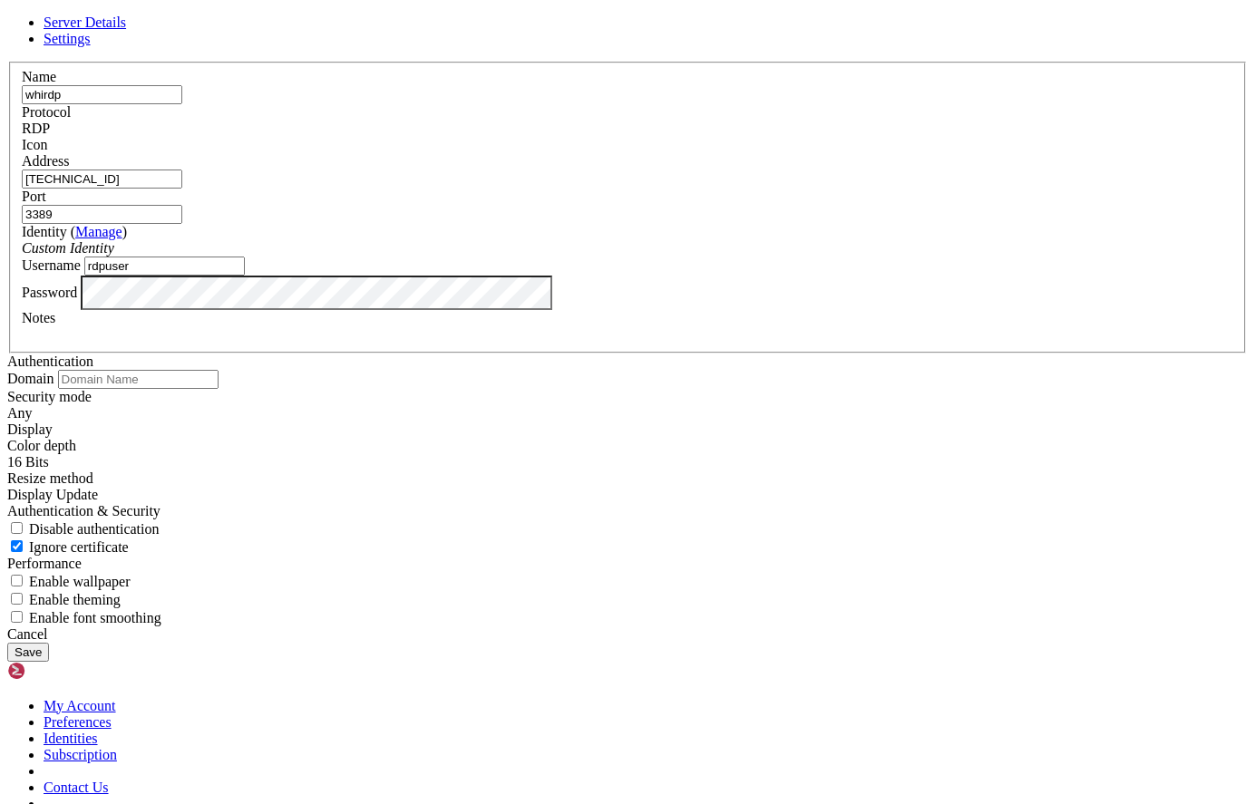
scroll to position [195, 0]
click at [7, 62] on icon at bounding box center [7, 62] width 0 height 0
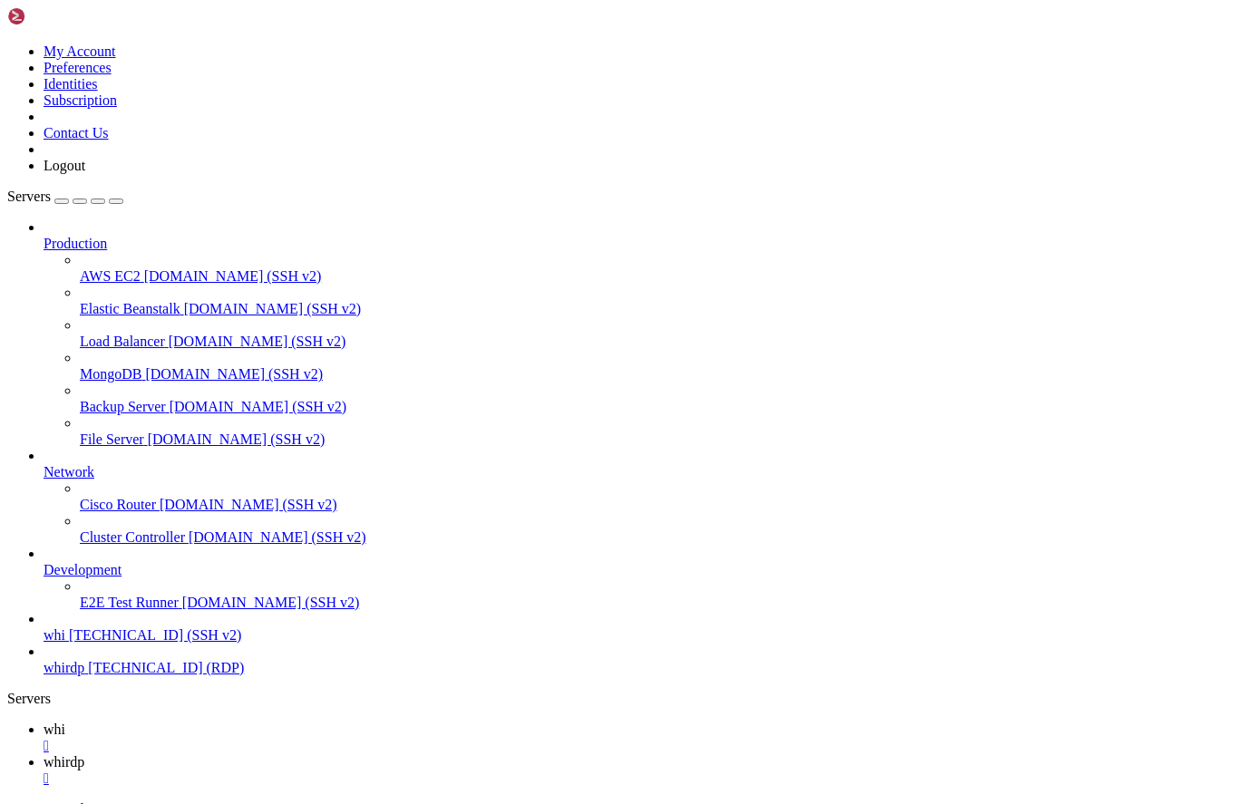
click at [65, 722] on span "whi" at bounding box center [55, 729] width 22 height 15
drag, startPoint x: 340, startPoint y: 1415, endPoint x: 224, endPoint y: 1356, distance: 130.6
